Goal: Navigation & Orientation: Find specific page/section

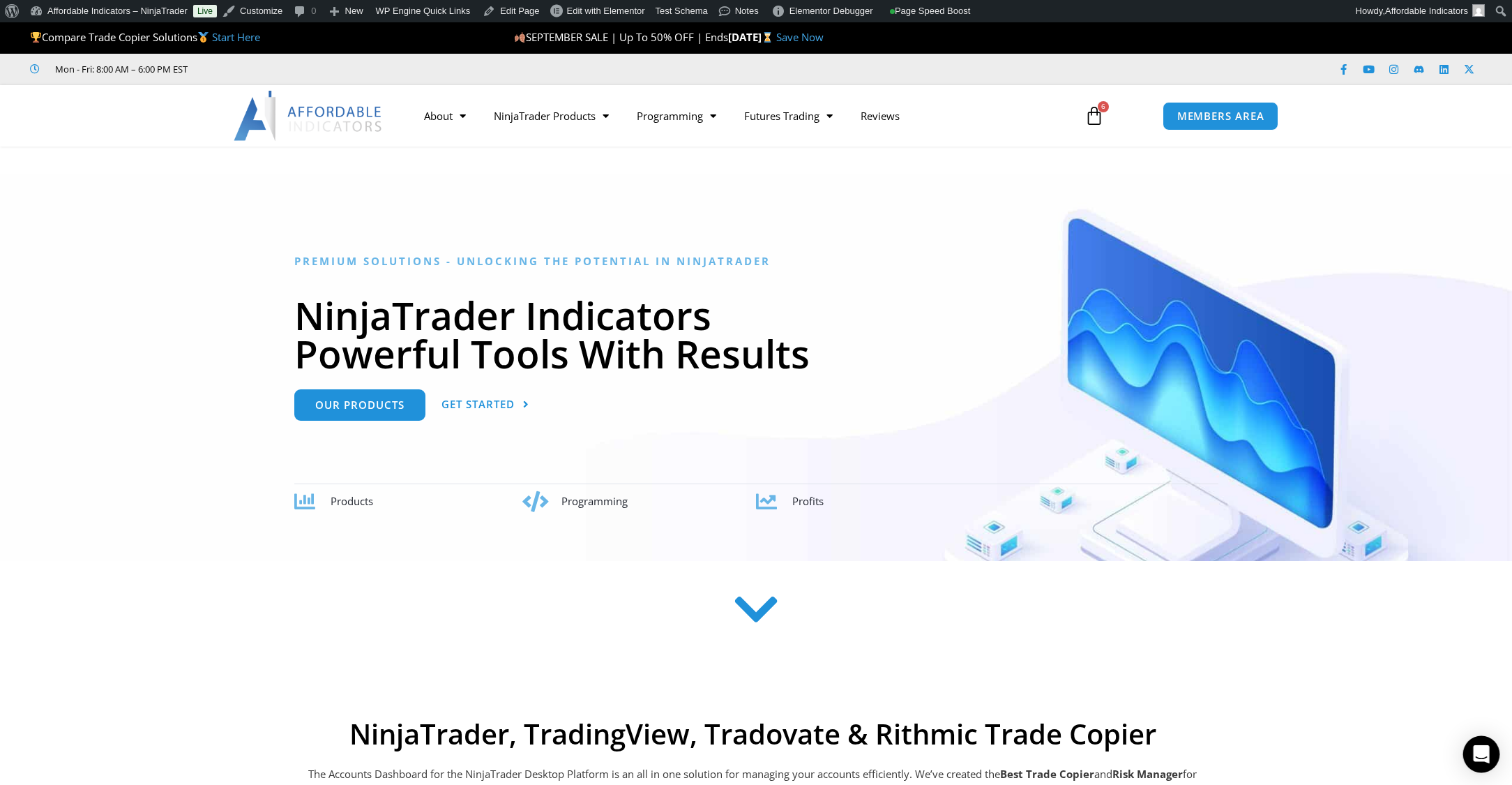
click at [1486, 753] on icon "Open Intercom Messenger" at bounding box center [1481, 755] width 16 height 18
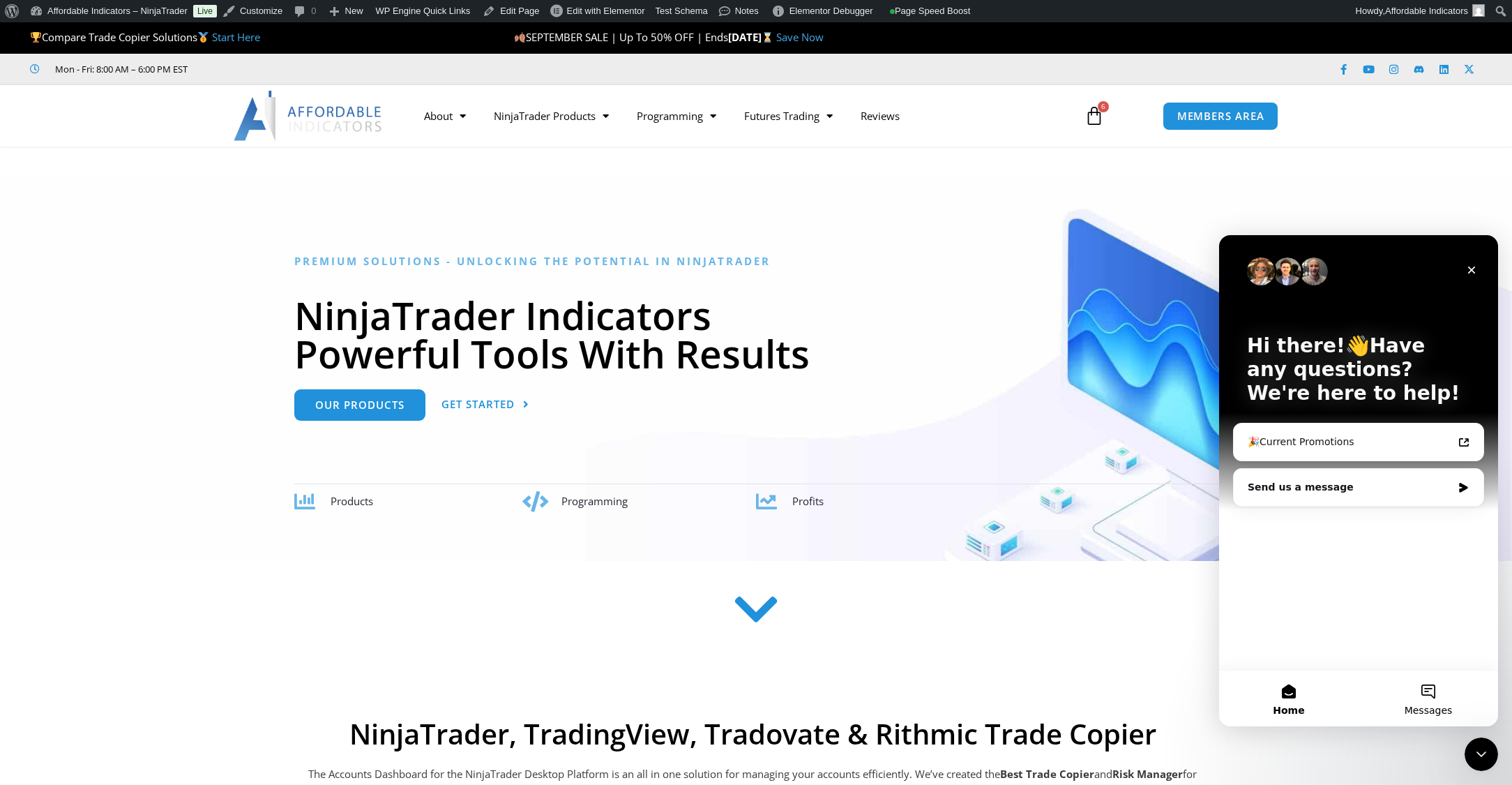
click at [1437, 700] on button "Messages" at bounding box center [1428, 698] width 140 height 56
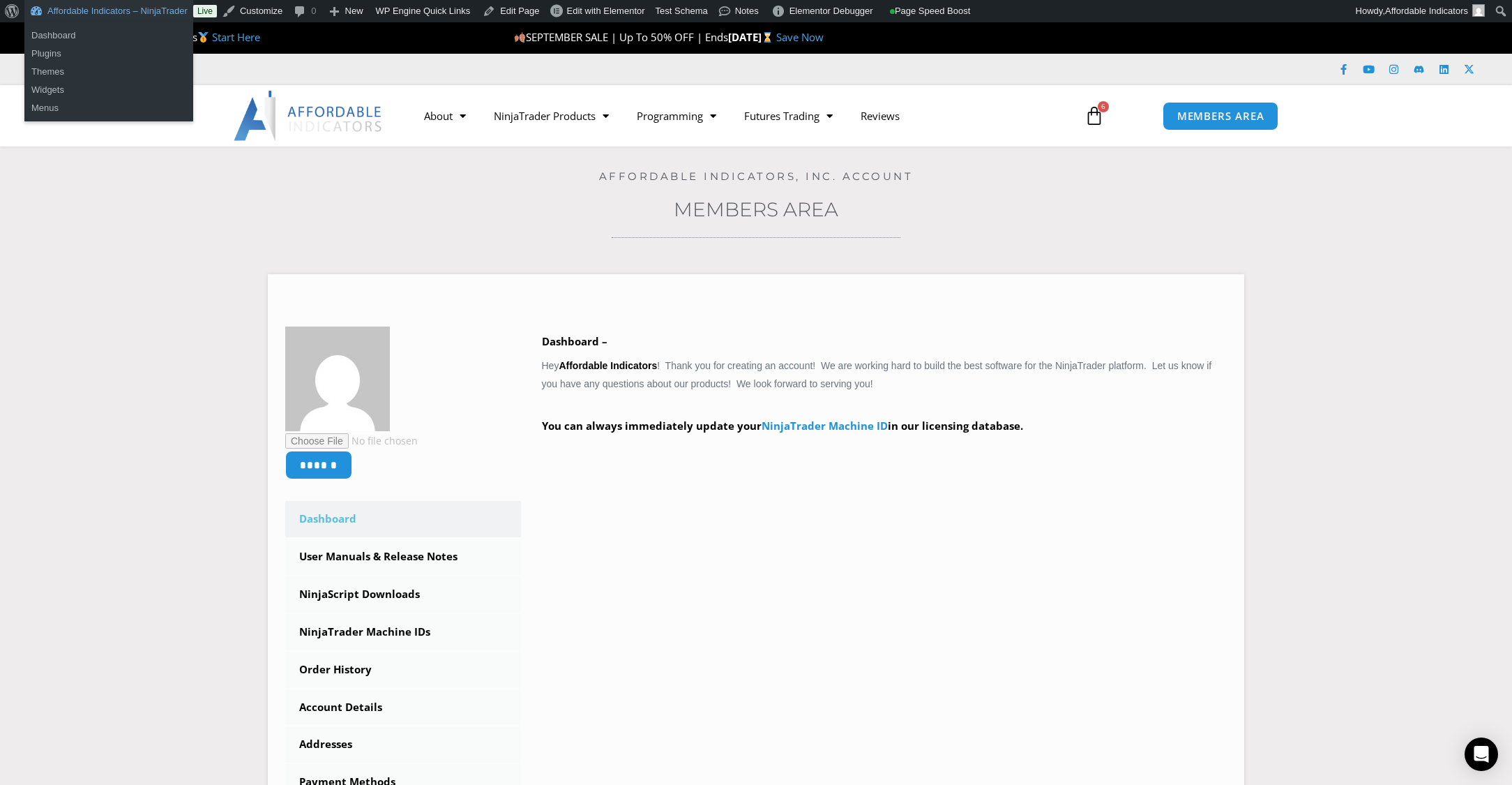
click at [98, 17] on link "Affordable Indicators – NinjaTrader" at bounding box center [109, 11] width 169 height 22
